Goal: Check status: Check status

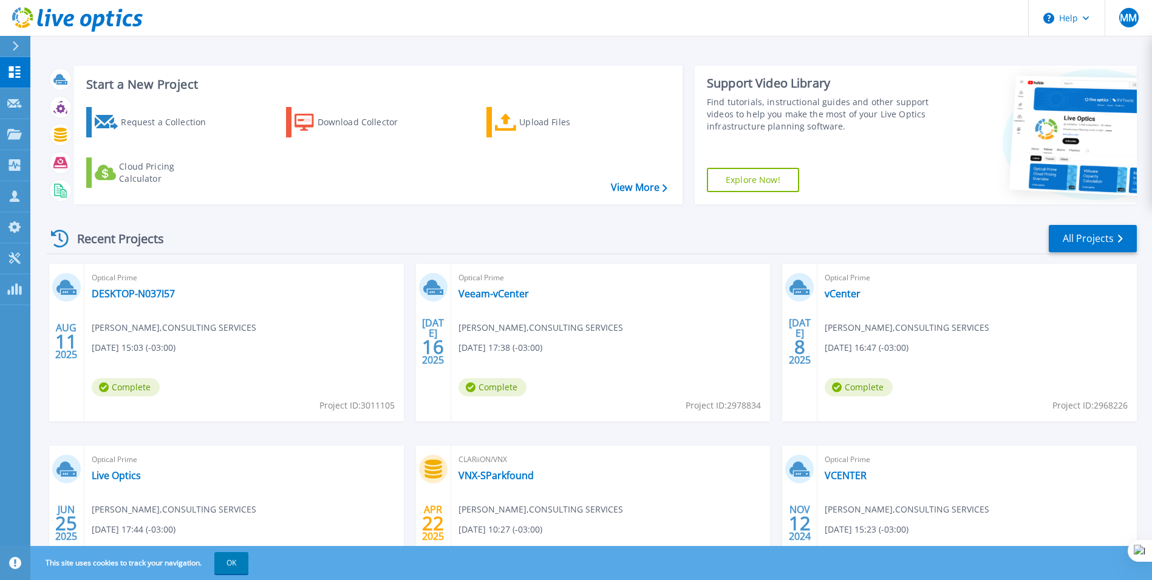
click at [211, 346] on div "Optical Prime DESKTOP-N037I57 [PERSON_NAME] , CONSULTING SERVICES [DATE] 15:03 …" at bounding box center [244, 342] width 320 height 157
click at [166, 318] on div "Optical Prime DESKTOP-N037I57 Mauricio Marquez , CONSULTING SERVICES 08/11/2025…" at bounding box center [244, 342] width 320 height 157
click at [312, 290] on div "Optical Prime DESKTOP-N037I57 Mauricio Marquez , CONSULTING SERVICES 08/11/2025…" at bounding box center [244, 342] width 320 height 157
click at [132, 290] on link "DESKTOP-N037I57" at bounding box center [133, 293] width 83 height 12
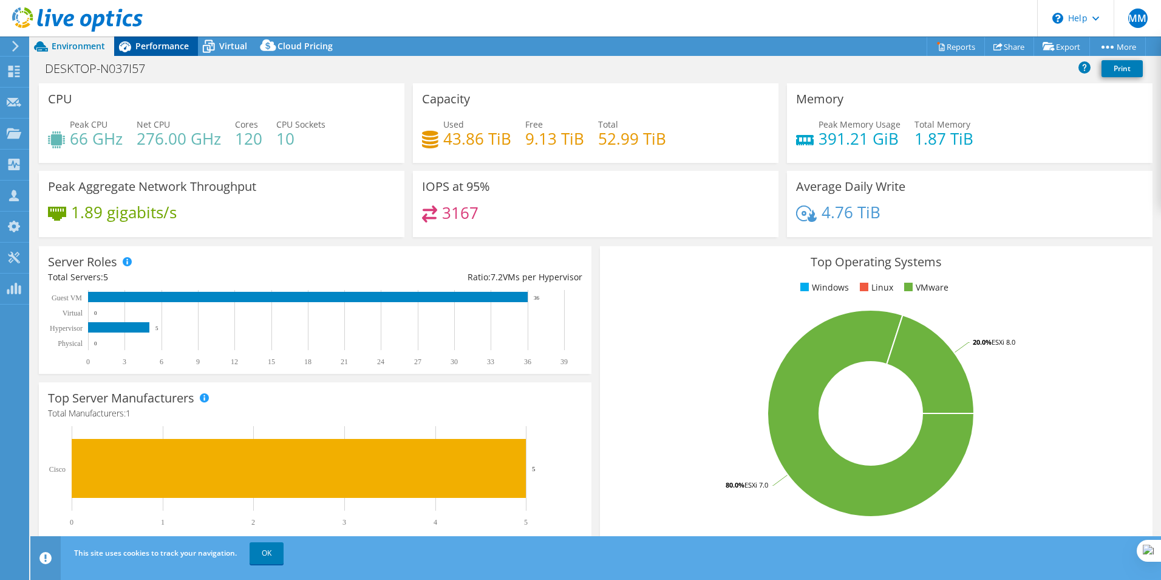
click at [152, 49] on span "Performance" at bounding box center [161, 46] width 53 height 12
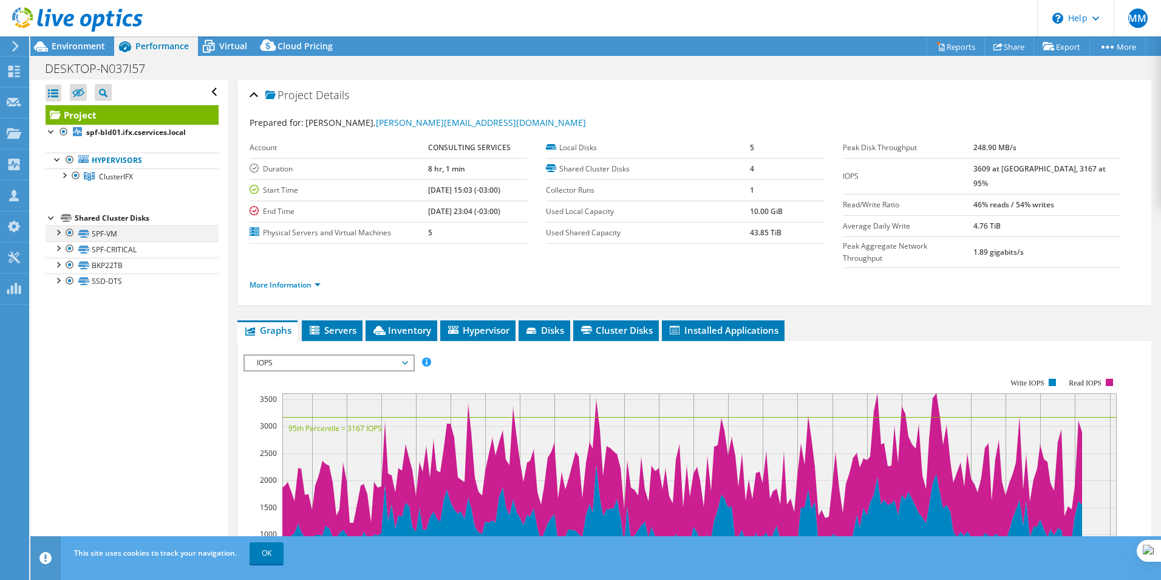
click at [67, 236] on div at bounding box center [70, 232] width 12 height 15
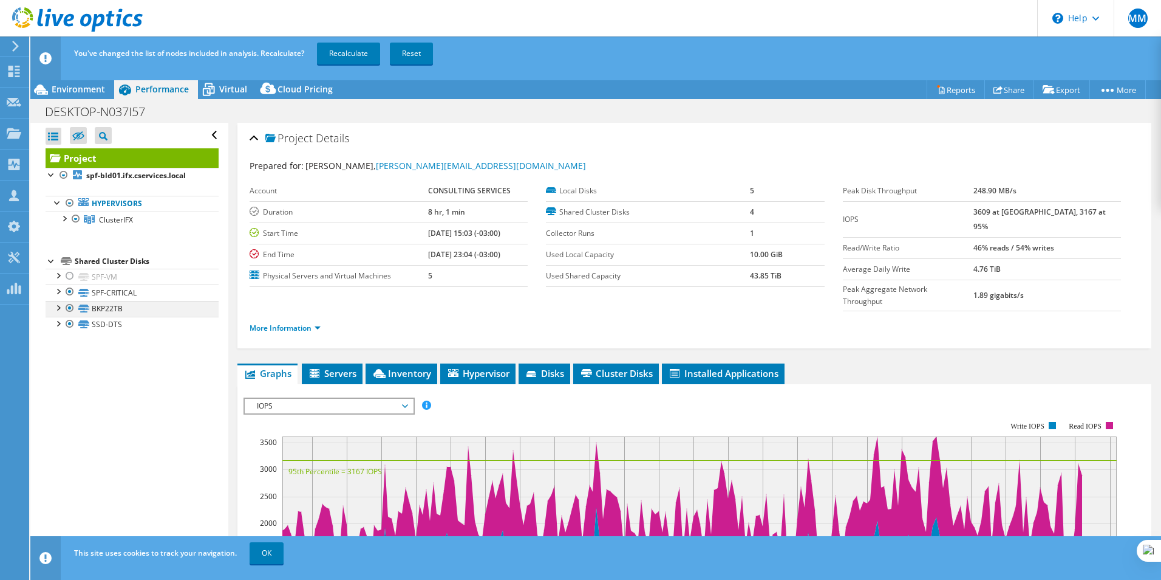
click at [70, 306] on div at bounding box center [70, 308] width 12 height 15
click at [69, 322] on div at bounding box center [70, 323] width 12 height 15
click at [140, 292] on link "SPF-CRITICAL" at bounding box center [132, 292] width 173 height 16
